Goal: Task Accomplishment & Management: Use online tool/utility

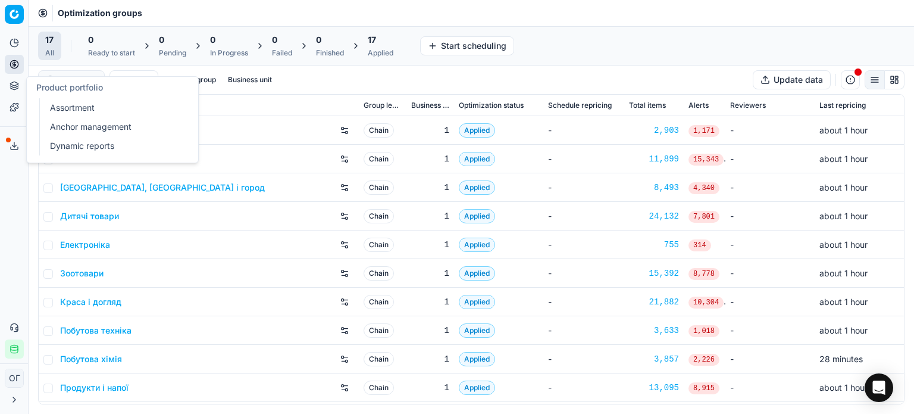
click at [14, 86] on icon at bounding box center [15, 86] width 10 height 10
click at [67, 110] on link "Assortment" at bounding box center [114, 107] width 139 height 17
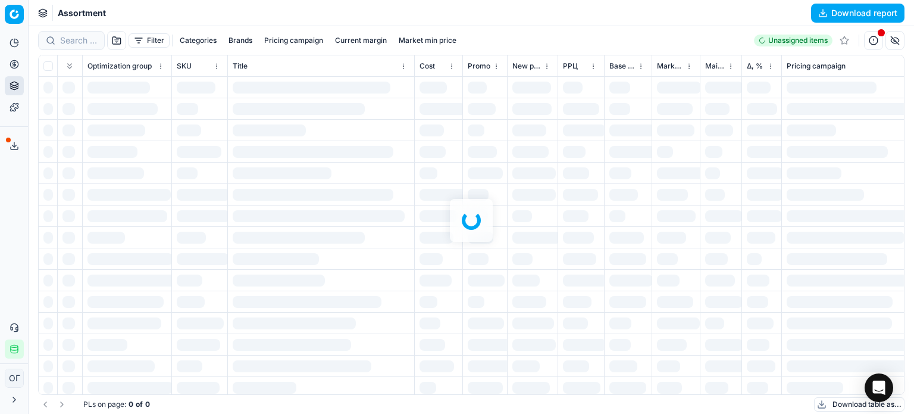
click at [67, 41] on div at bounding box center [471, 219] width 885 height 387
click at [70, 40] on div at bounding box center [471, 219] width 885 height 387
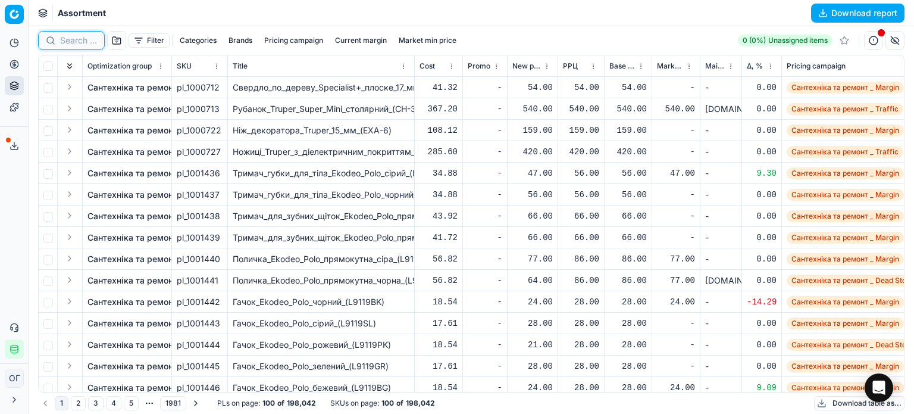
click at [70, 40] on input at bounding box center [78, 41] width 37 height 12
paste input "760038"
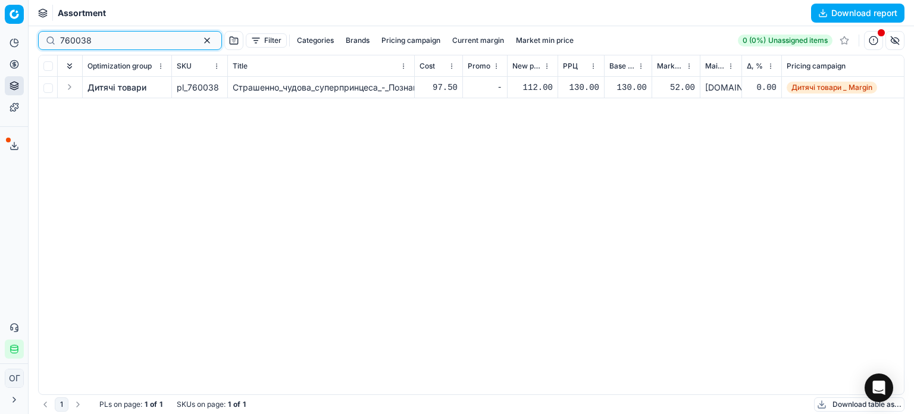
drag, startPoint x: 150, startPoint y: 42, endPoint x: 10, endPoint y: 40, distance: 139.9
click at [10, 40] on div "Pricing platform Analytics Pricing Product portfolio Templates Export service 1…" at bounding box center [457, 207] width 914 height 414
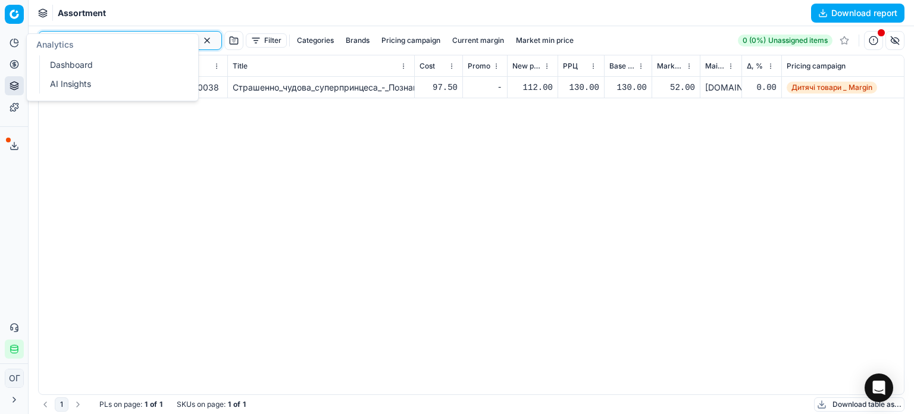
paste input
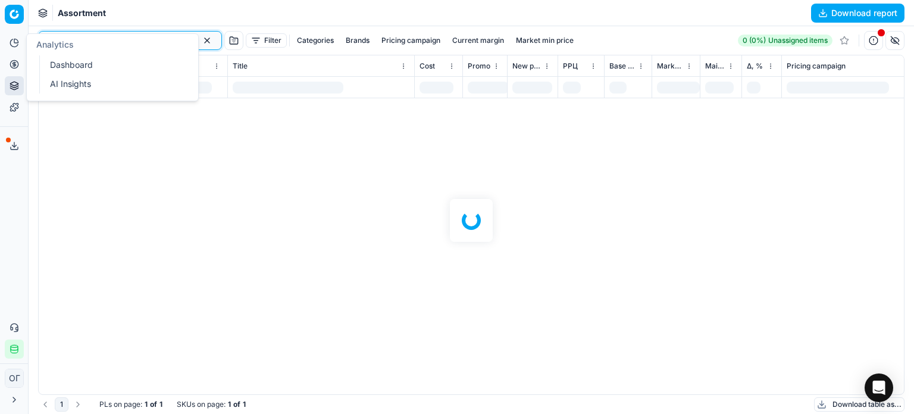
type input "760038"
click at [285, 259] on div at bounding box center [471, 219] width 885 height 387
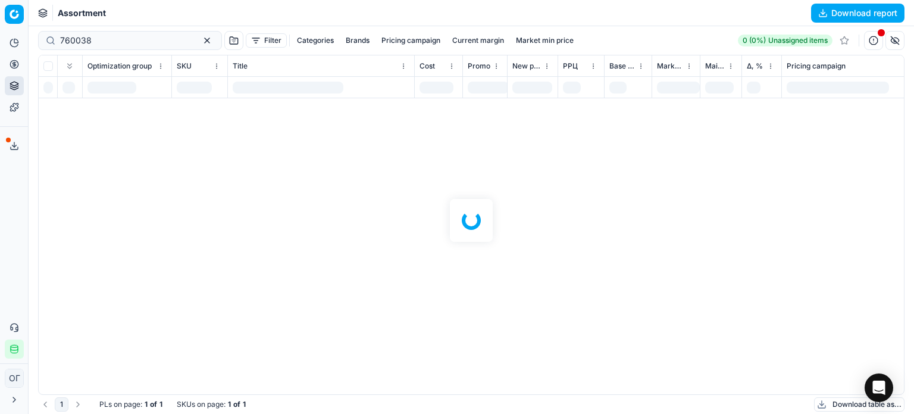
click at [108, 37] on div at bounding box center [471, 219] width 885 height 387
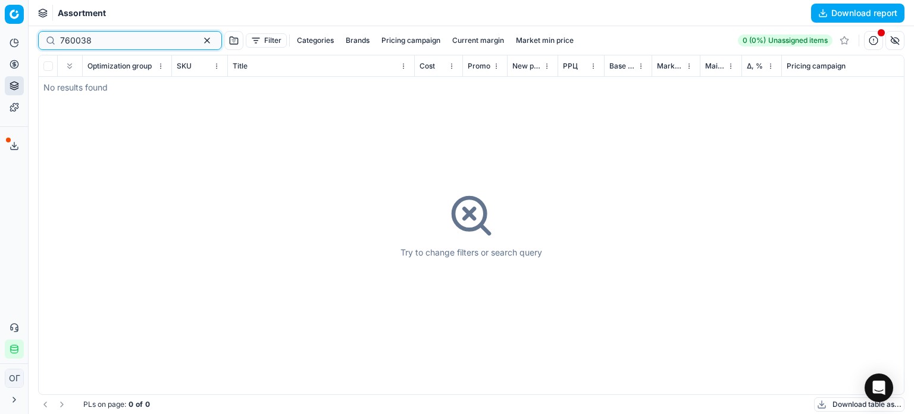
drag, startPoint x: 193, startPoint y: 42, endPoint x: 142, endPoint y: 45, distance: 50.6
click at [200, 42] on button "button" at bounding box center [207, 40] width 14 height 14
click at [80, 40] on input at bounding box center [125, 41] width 130 height 12
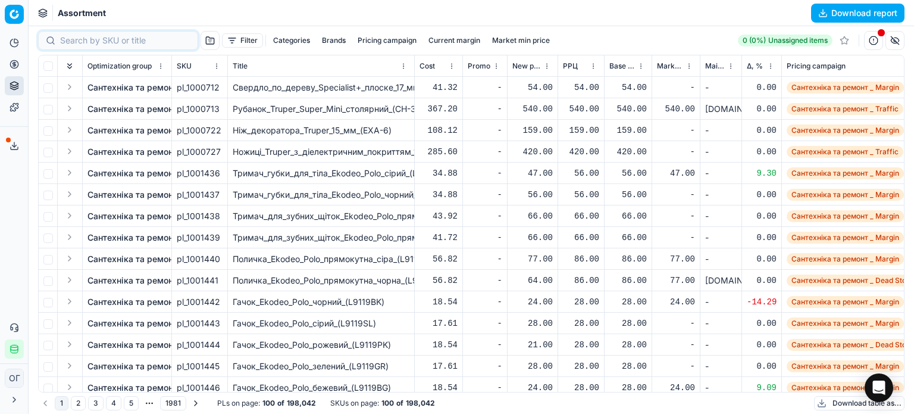
click at [18, 151] on button "Export service" at bounding box center [14, 145] width 19 height 19
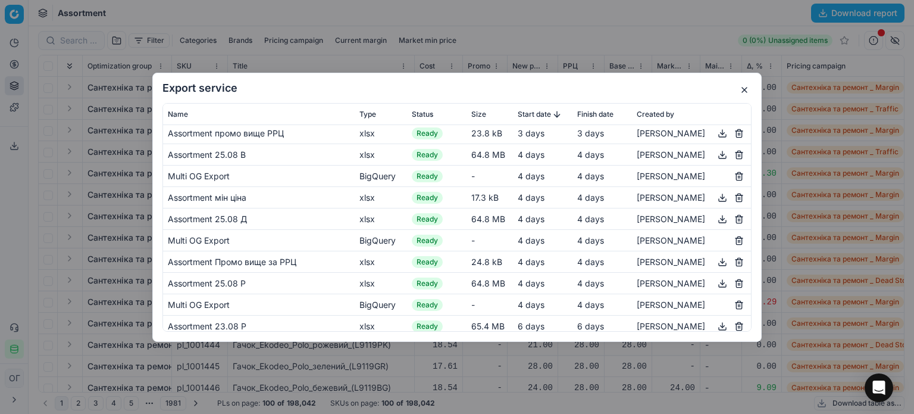
scroll to position [833, 0]
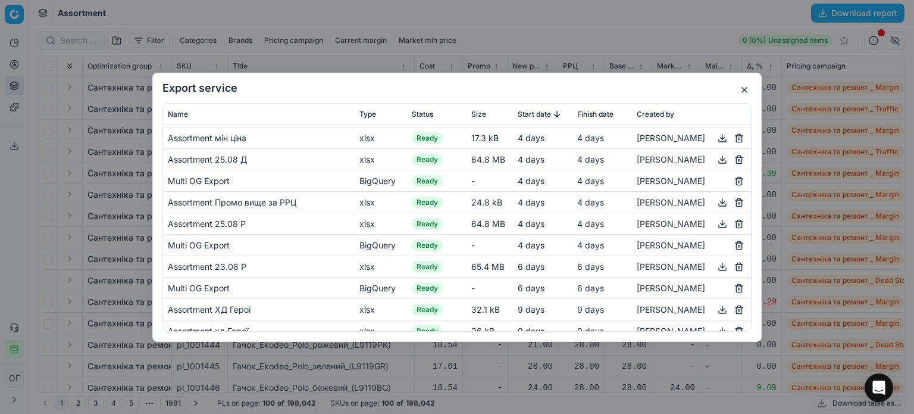
click at [715, 268] on button "button" at bounding box center [722, 266] width 14 height 14
